Goal: Transaction & Acquisition: Purchase product/service

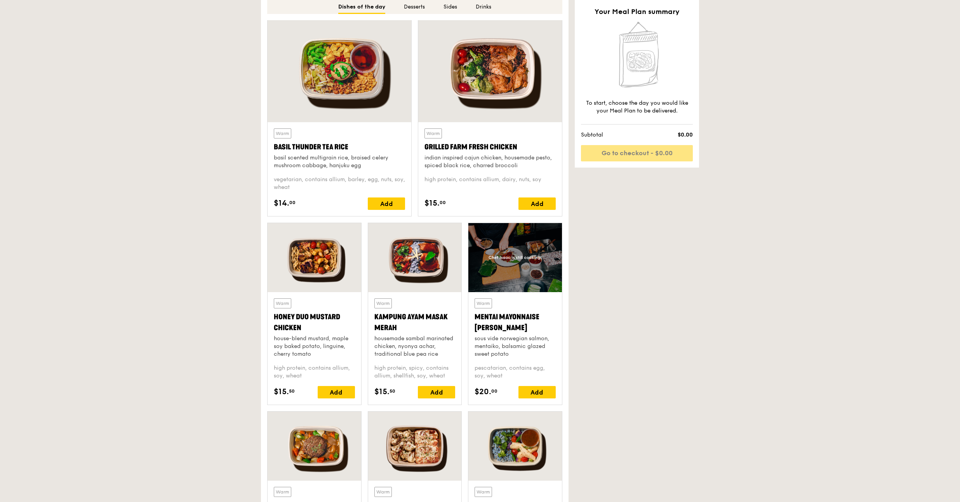
scroll to position [468, 0]
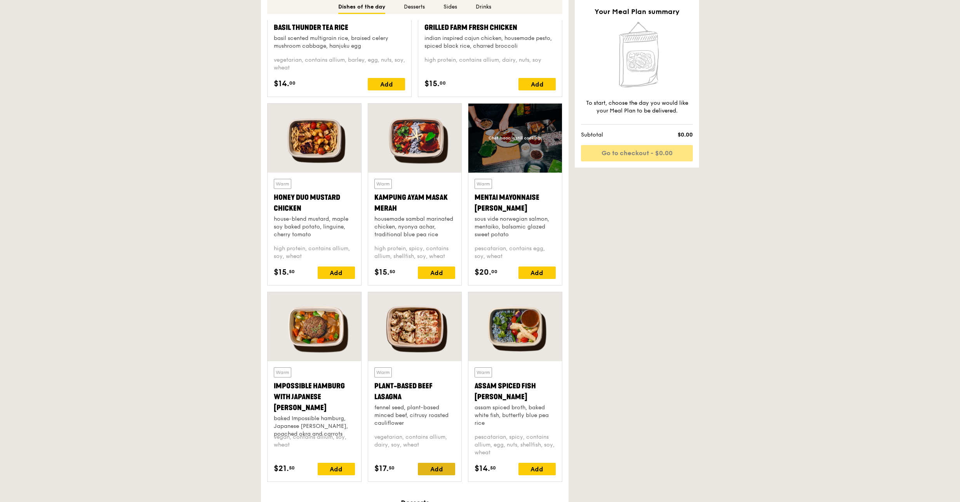
click at [434, 465] on div "Add" at bounding box center [436, 469] width 37 height 12
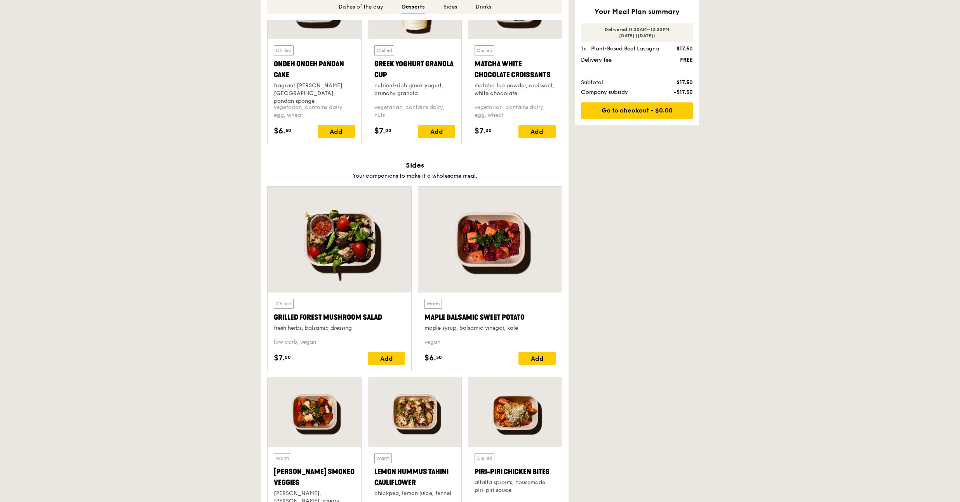
scroll to position [1325, 0]
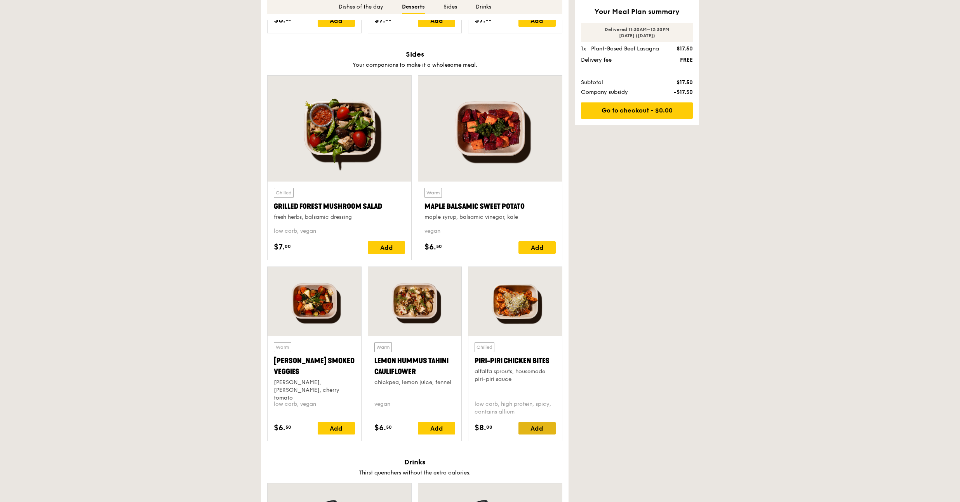
click at [535, 430] on div "Add" at bounding box center [536, 428] width 37 height 12
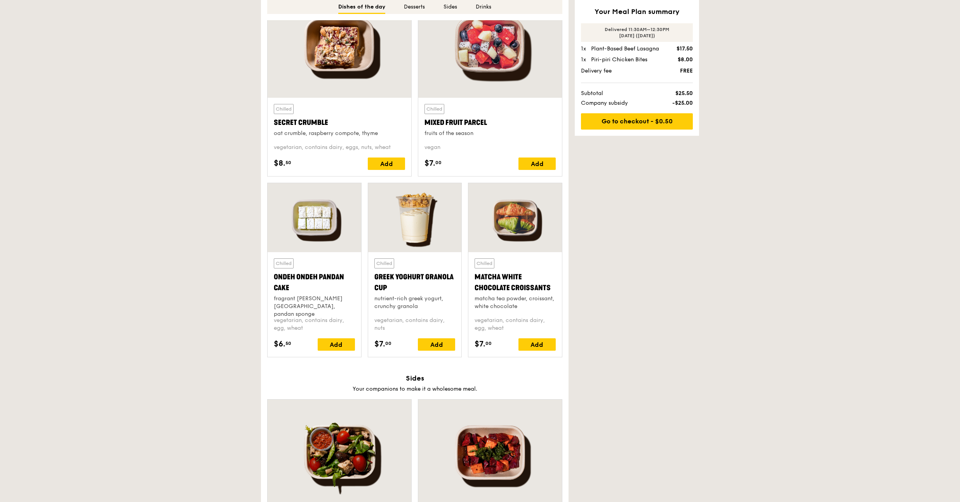
scroll to position [748, 0]
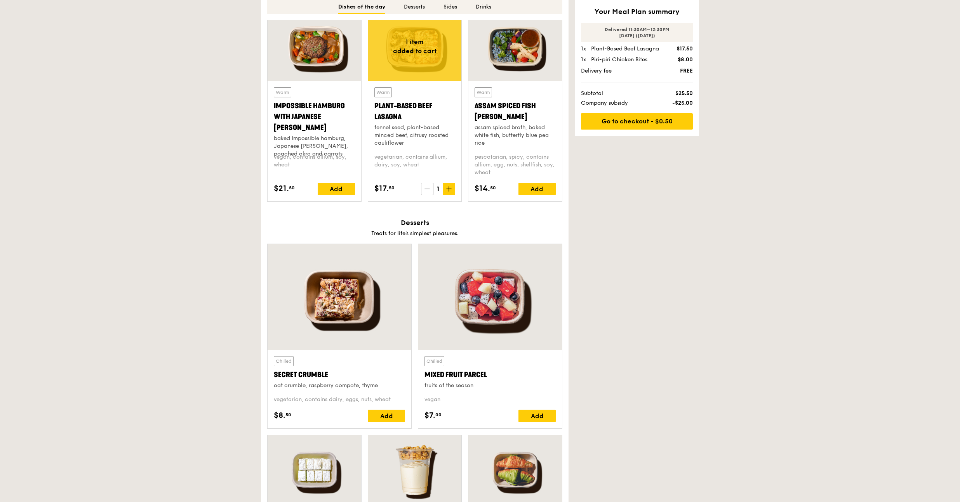
click at [424, 190] on icon at bounding box center [426, 188] width 5 height 5
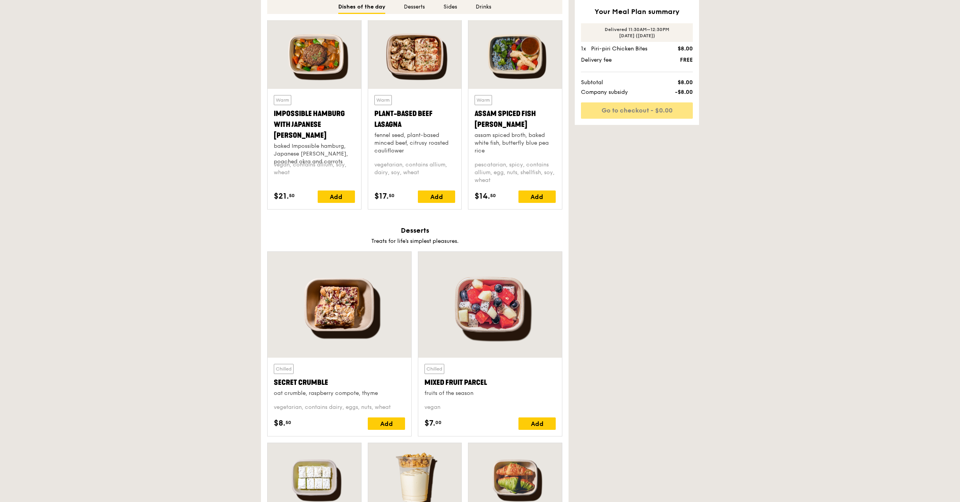
scroll to position [700, 0]
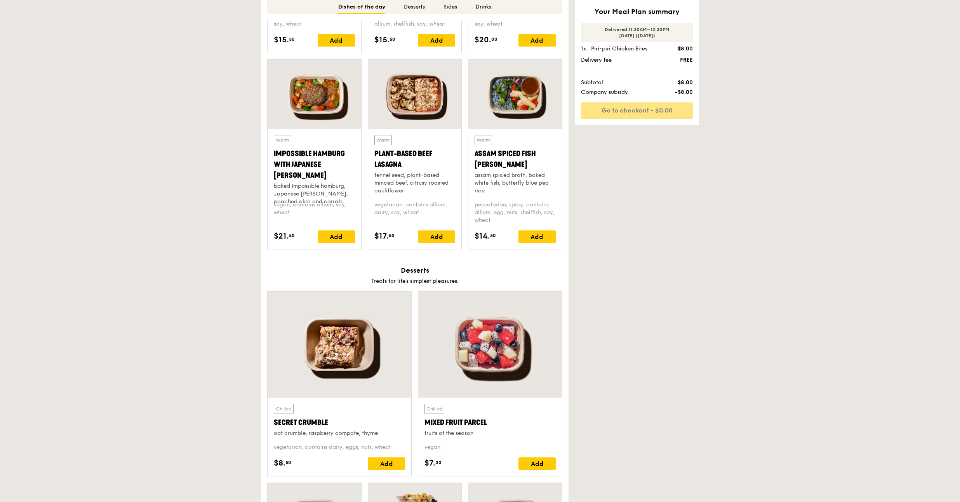
click at [402, 93] on div at bounding box center [415, 94] width 94 height 69
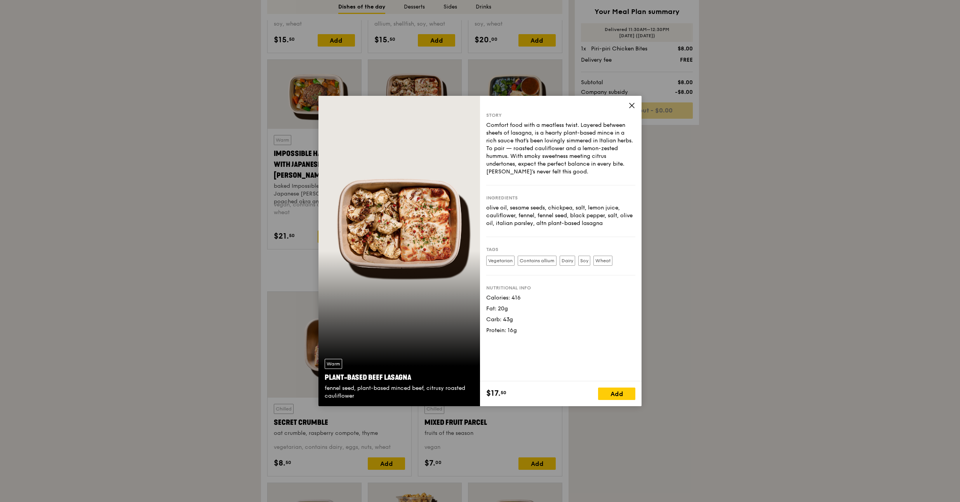
click at [633, 108] on icon at bounding box center [631, 105] width 5 height 5
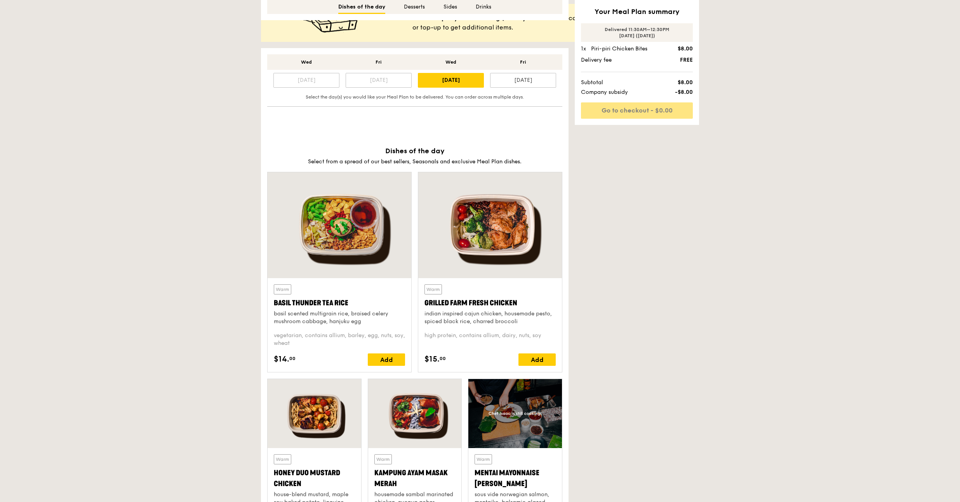
scroll to position [401, 0]
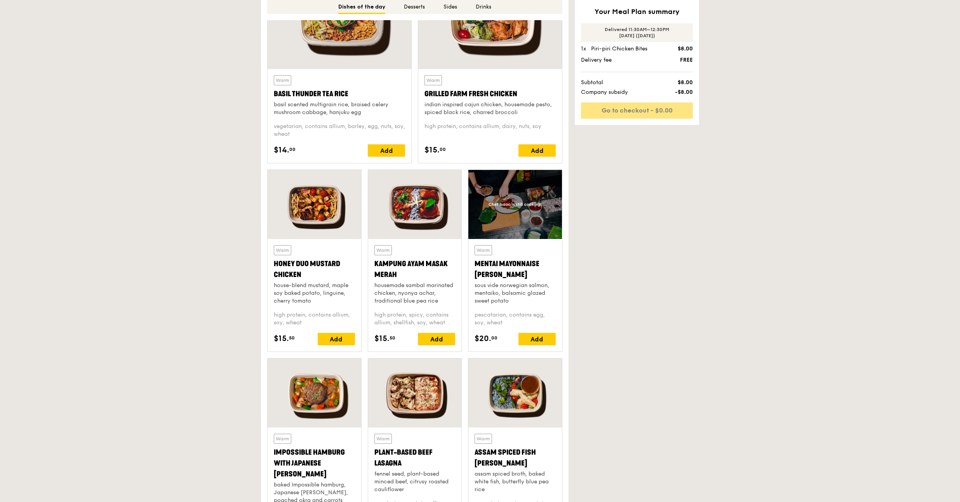
click at [435, 210] on div at bounding box center [415, 204] width 94 height 69
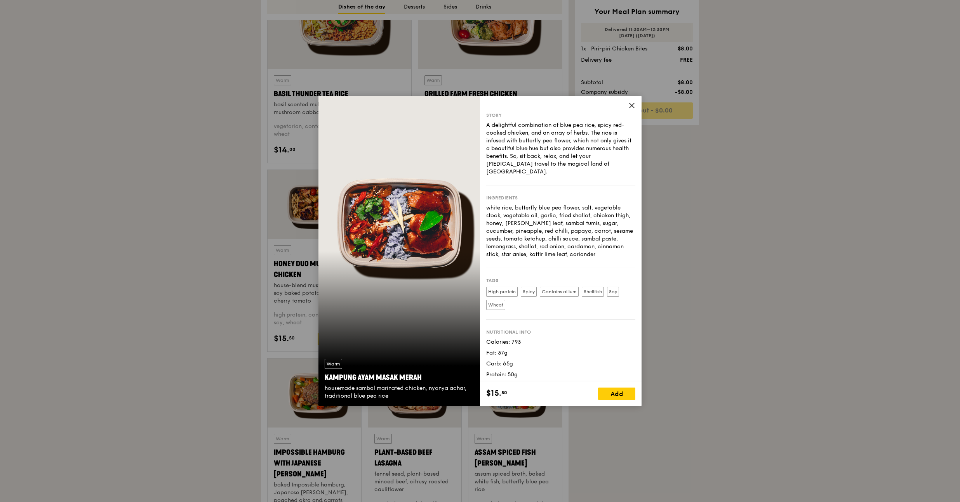
click at [633, 103] on icon at bounding box center [631, 105] width 5 height 5
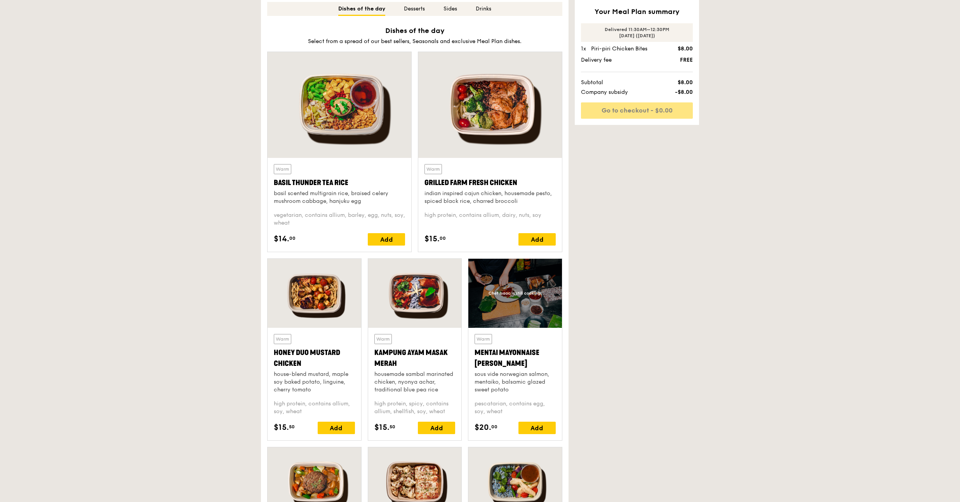
scroll to position [266, 0]
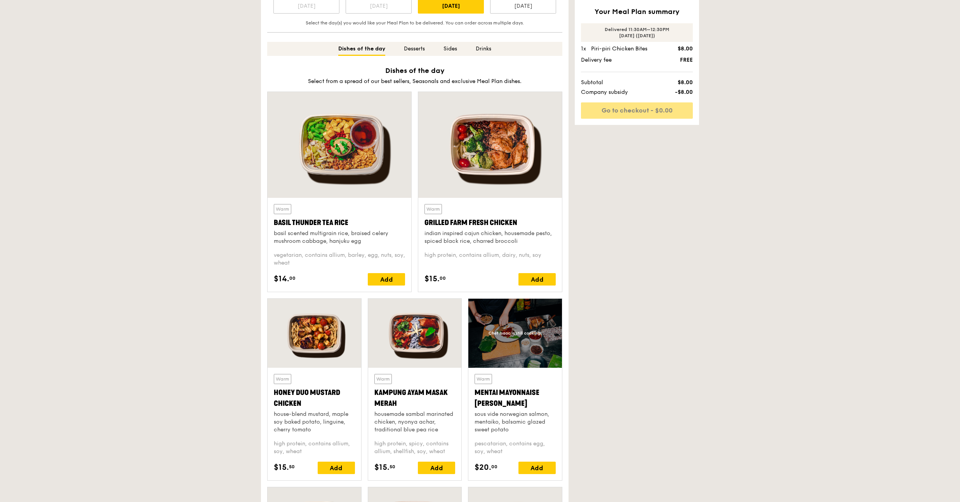
click at [384, 144] on div at bounding box center [339, 145] width 144 height 106
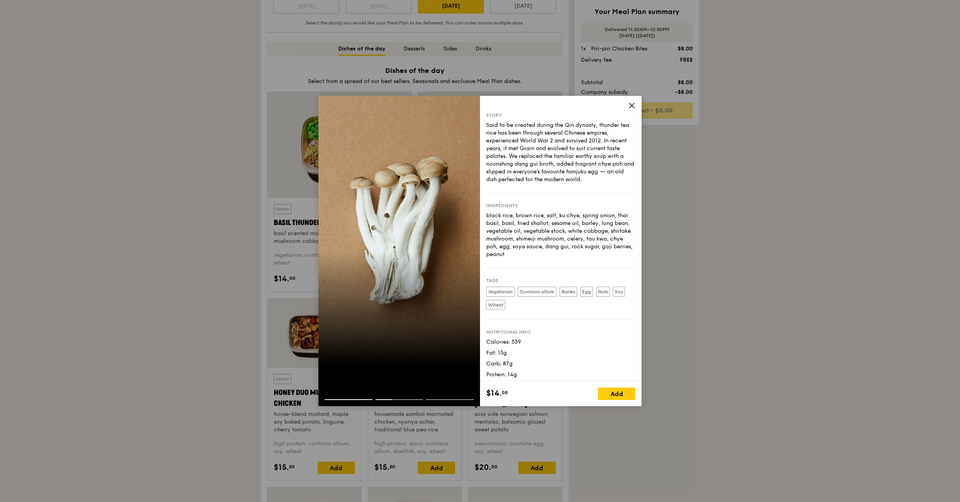
click at [631, 111] on div "Story Said to be created during the Qin dynasty, thunder tea rice has been thro…" at bounding box center [561, 239] width 162 height 286
click at [632, 109] on span at bounding box center [631, 106] width 7 height 9
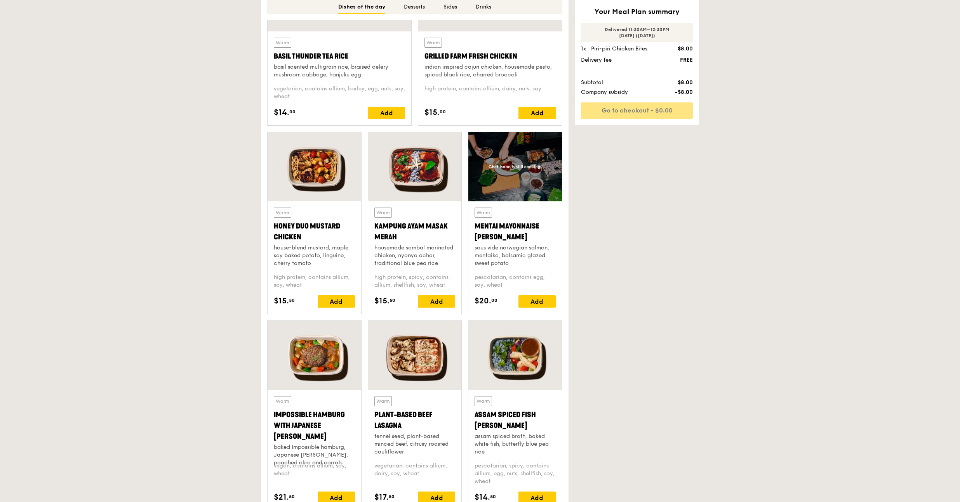
scroll to position [639, 0]
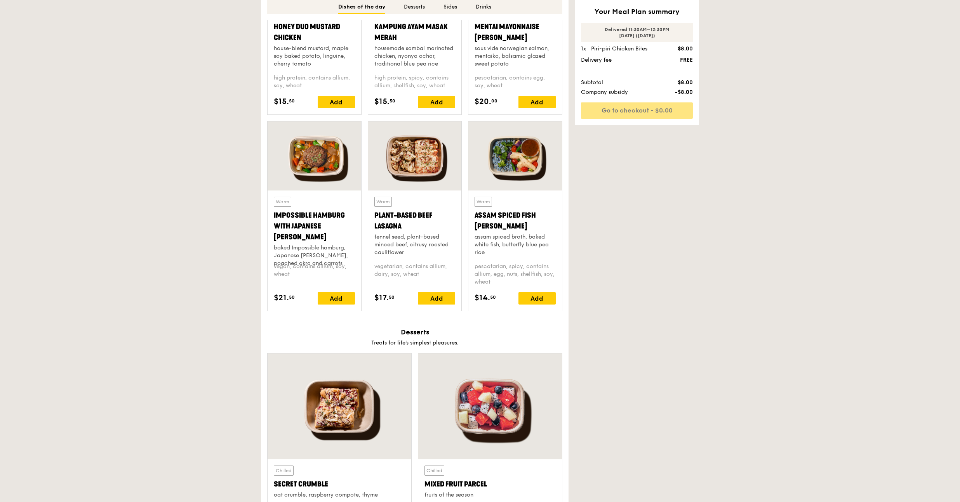
click at [518, 155] on div at bounding box center [515, 156] width 94 height 69
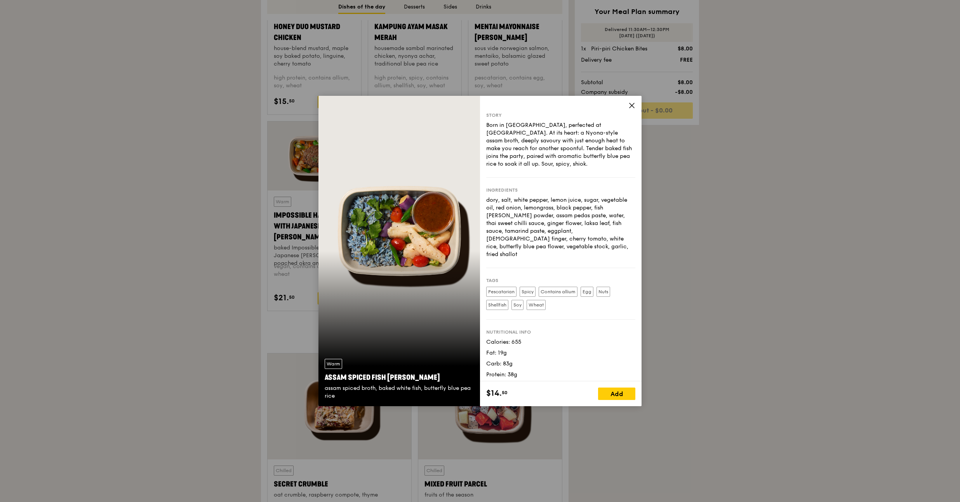
click at [628, 107] on icon at bounding box center [631, 105] width 7 height 7
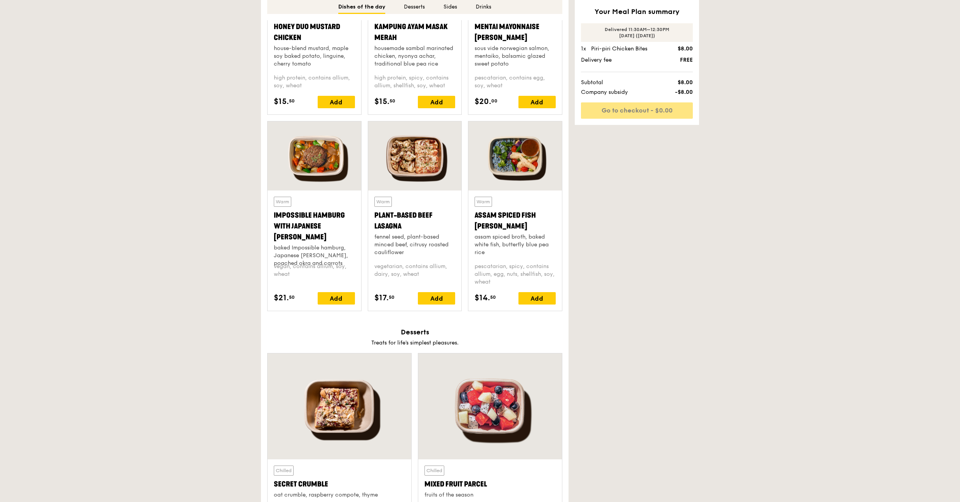
scroll to position [504, 0]
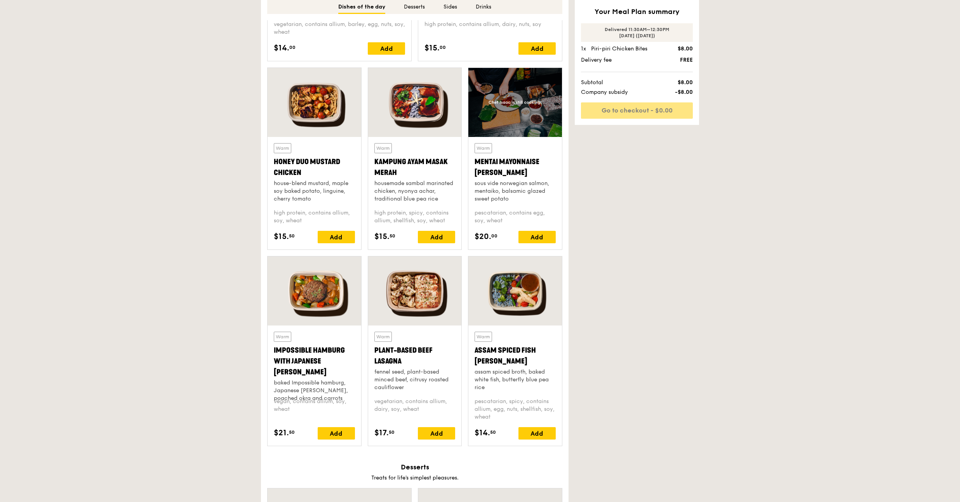
click at [394, 108] on div at bounding box center [415, 102] width 94 height 69
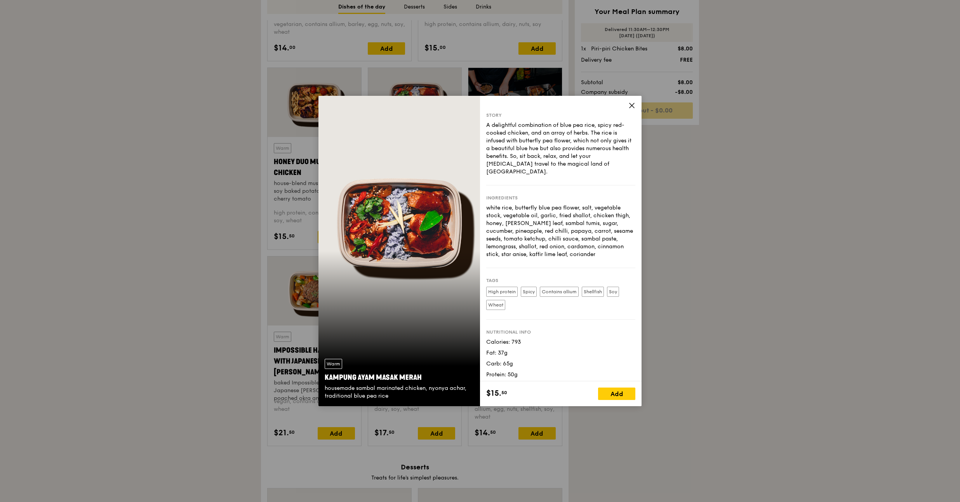
click at [634, 108] on icon at bounding box center [631, 105] width 7 height 7
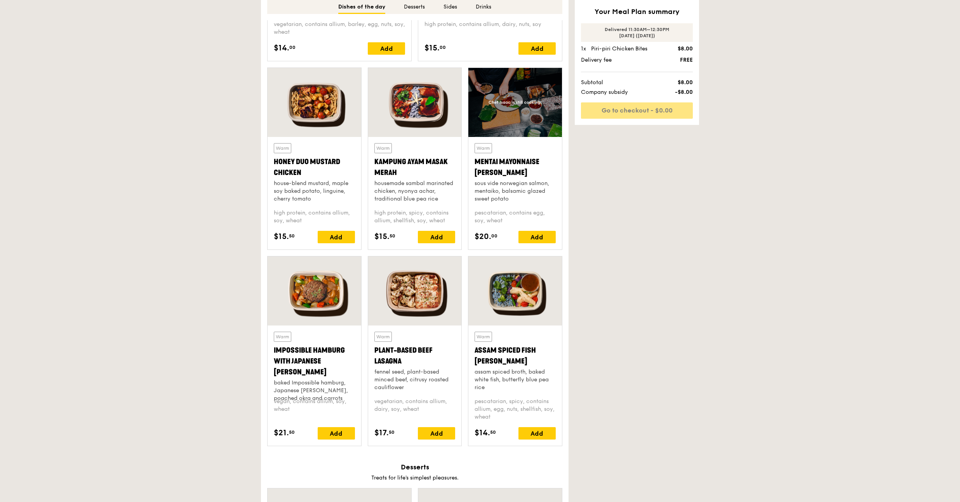
click at [530, 282] on div at bounding box center [515, 291] width 94 height 69
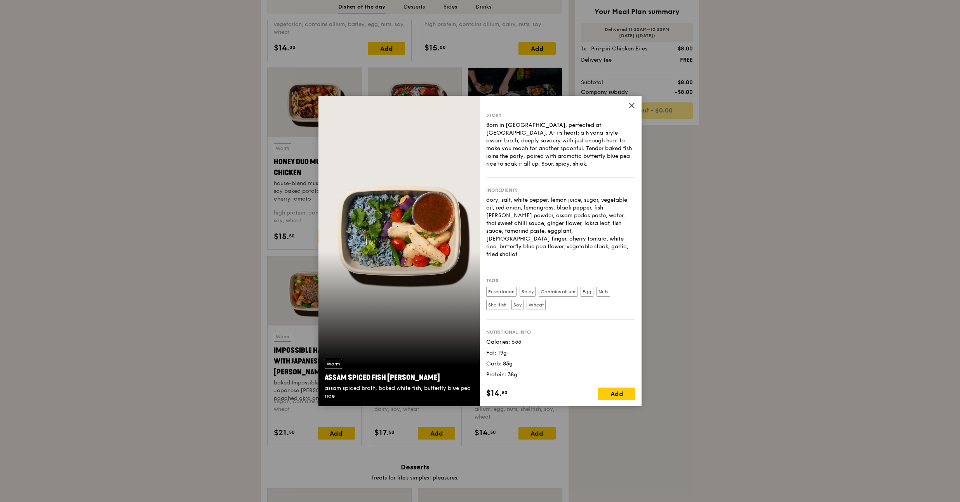
click at [633, 109] on icon at bounding box center [631, 105] width 7 height 7
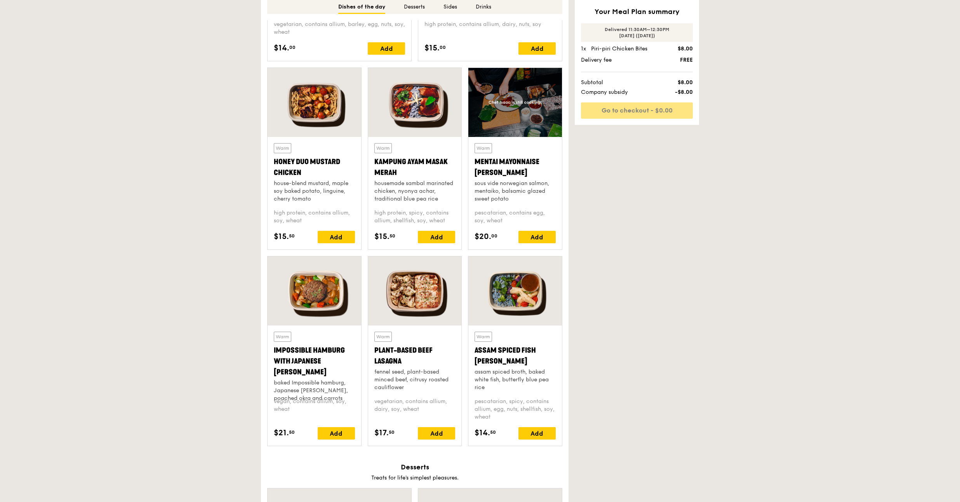
click at [417, 105] on div at bounding box center [415, 102] width 94 height 69
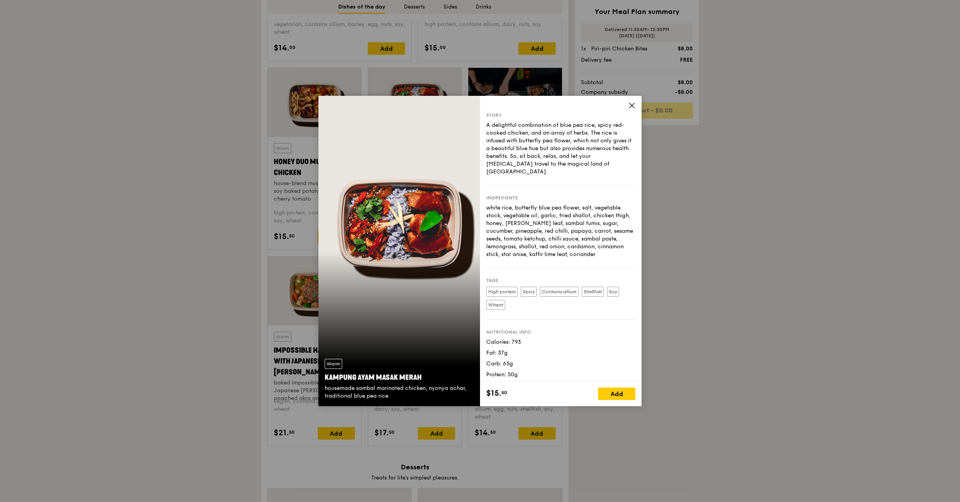
click at [627, 108] on div "Story A delightful combination of blue pea rice, spicy red-cooked chicken, and …" at bounding box center [561, 239] width 162 height 286
click at [629, 106] on icon at bounding box center [631, 105] width 7 height 7
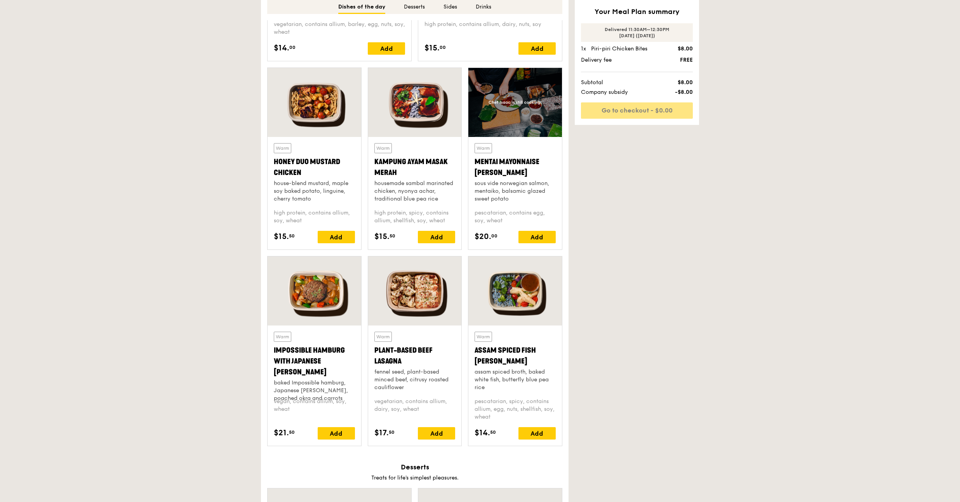
click at [349, 117] on div at bounding box center [314, 102] width 94 height 69
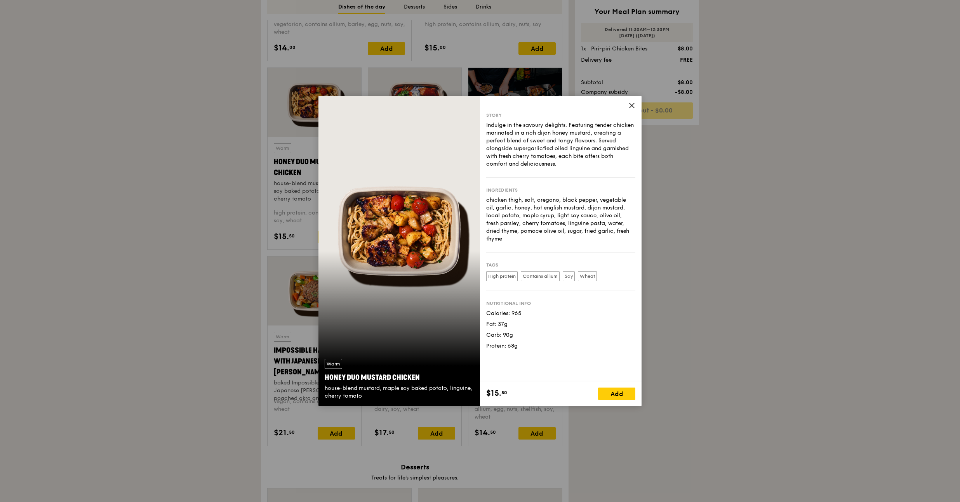
click at [632, 108] on icon at bounding box center [631, 105] width 7 height 7
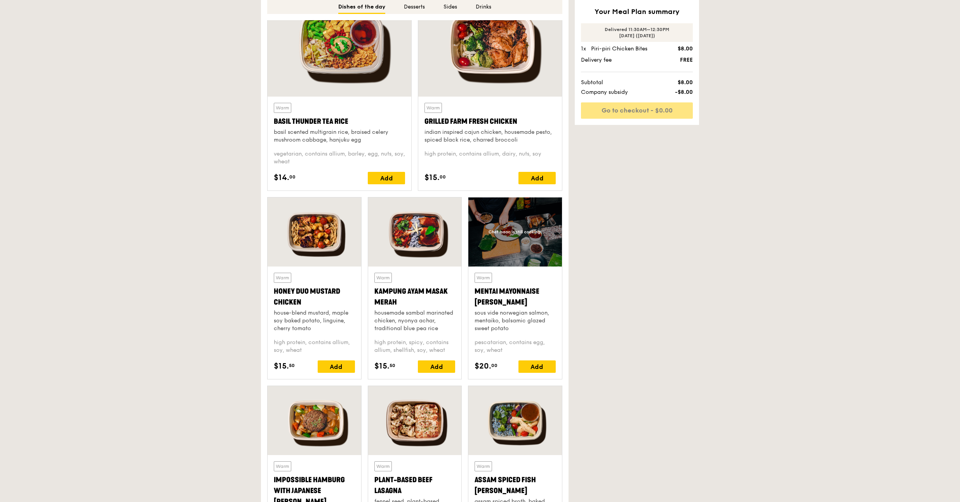
scroll to position [334, 0]
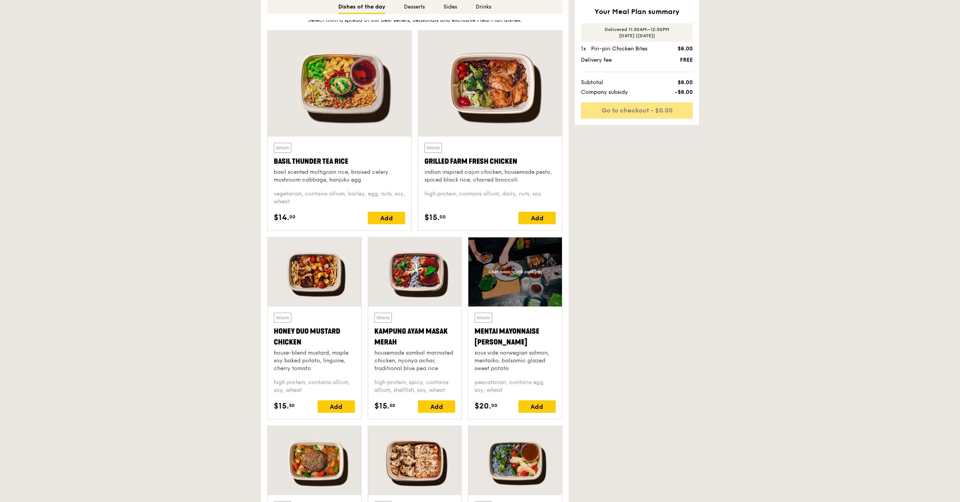
click at [507, 96] on div at bounding box center [490, 84] width 144 height 106
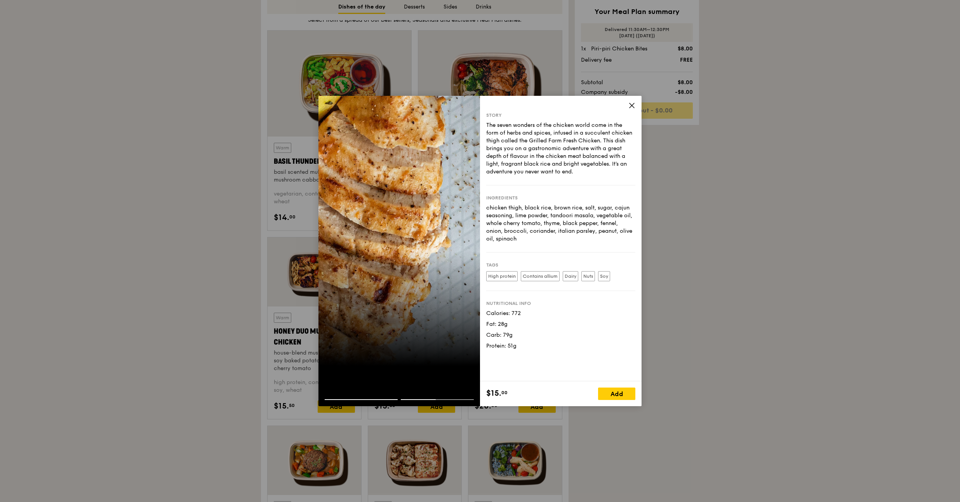
click at [631, 106] on icon at bounding box center [631, 105] width 5 height 5
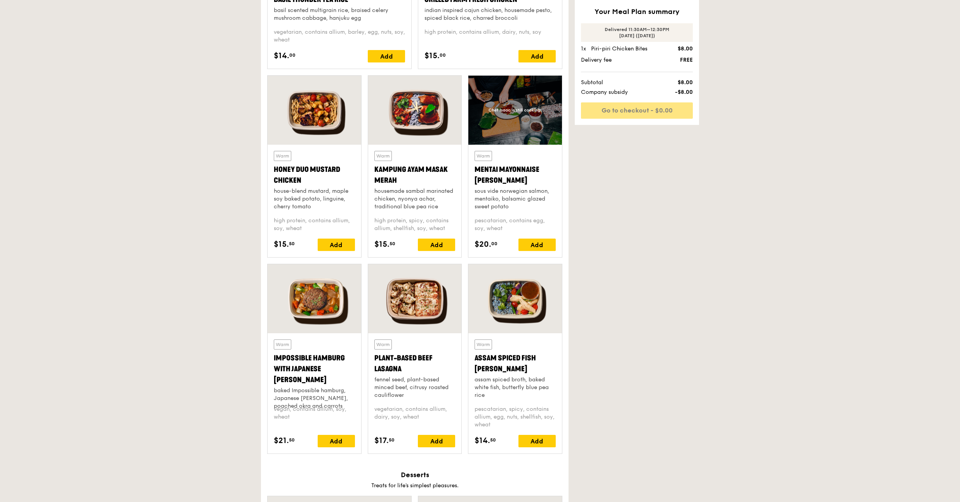
scroll to position [258, 0]
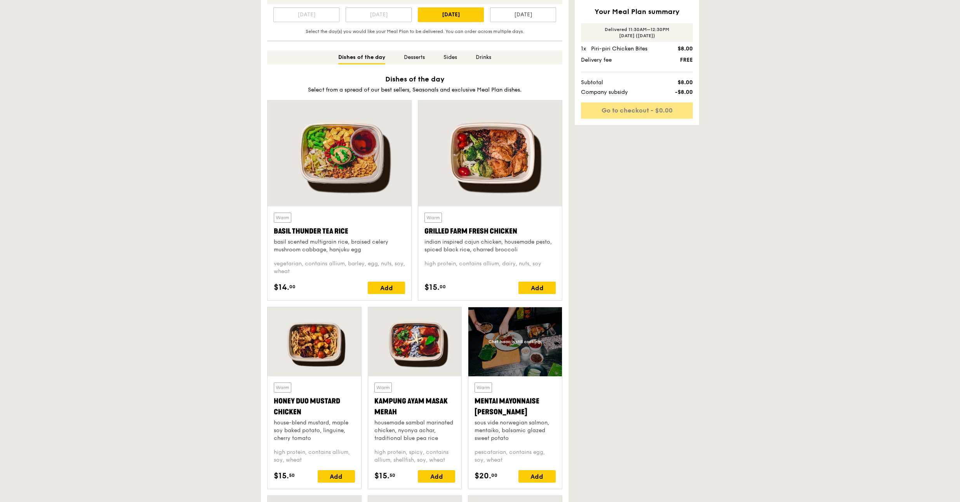
click at [317, 340] on div at bounding box center [314, 341] width 94 height 69
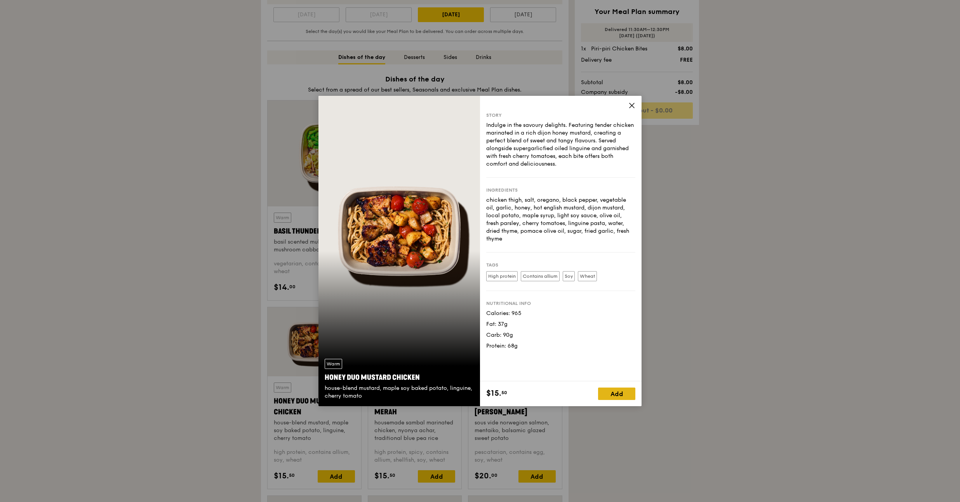
click at [635, 393] on div "Add" at bounding box center [616, 394] width 37 height 12
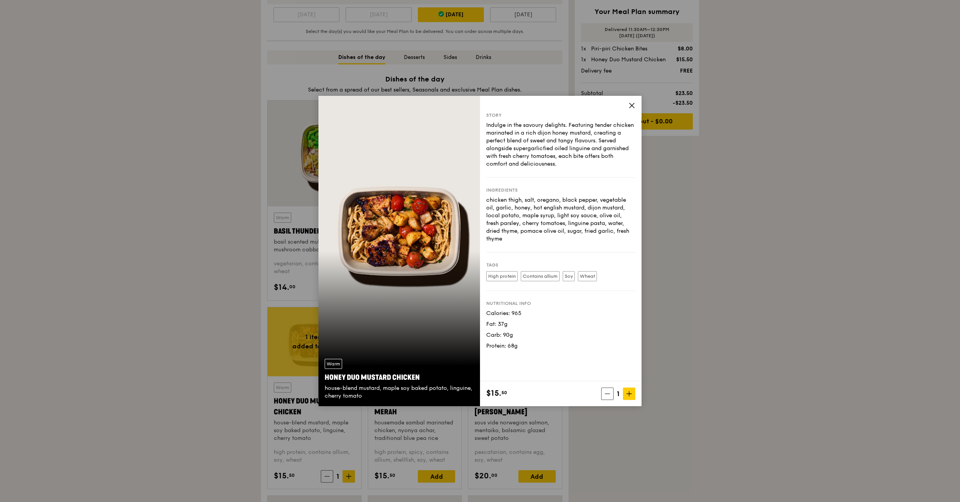
click at [634, 105] on icon at bounding box center [631, 105] width 7 height 7
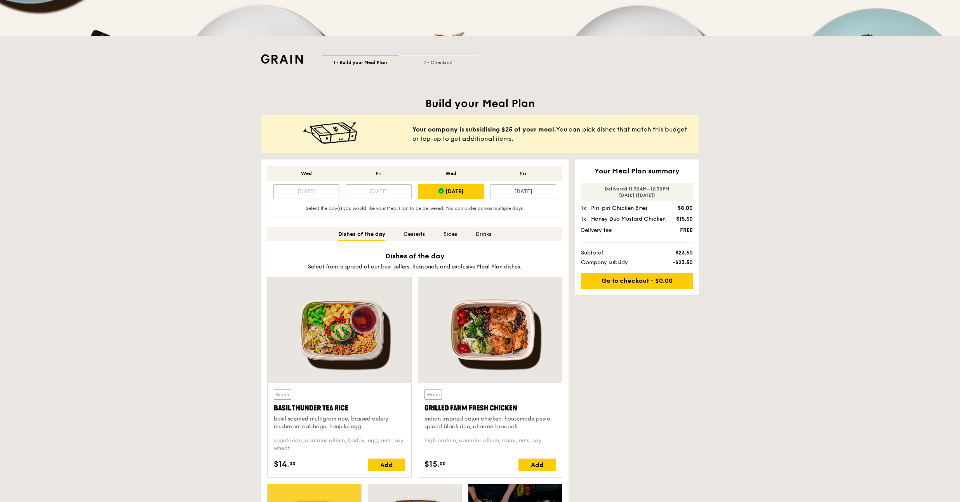
scroll to position [41, 0]
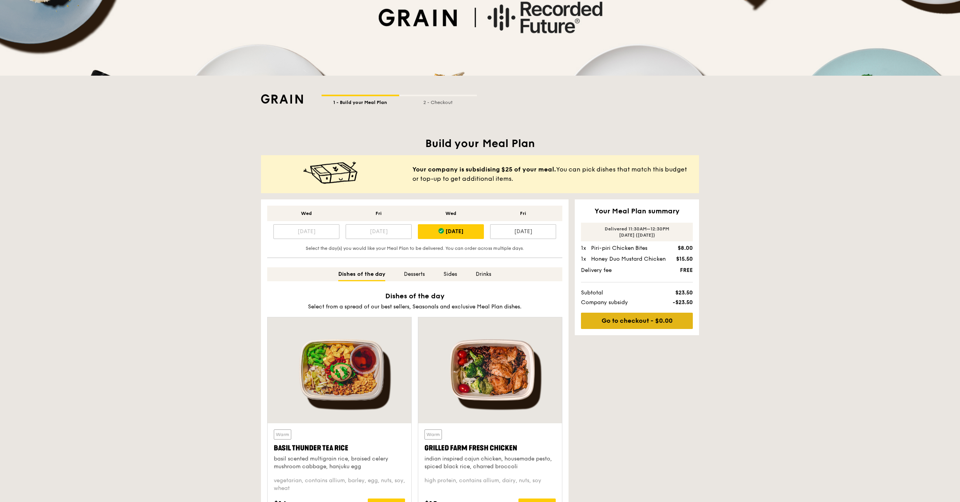
click at [673, 316] on link "Go to checkout - $0.00" at bounding box center [637, 321] width 112 height 16
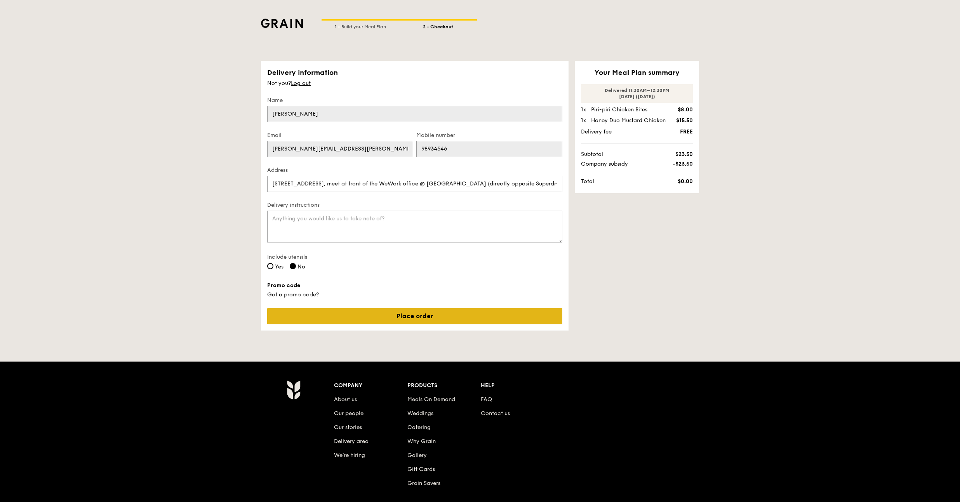
click at [405, 317] on link "Place order" at bounding box center [414, 316] width 295 height 16
